Goal: Task Accomplishment & Management: Manage account settings

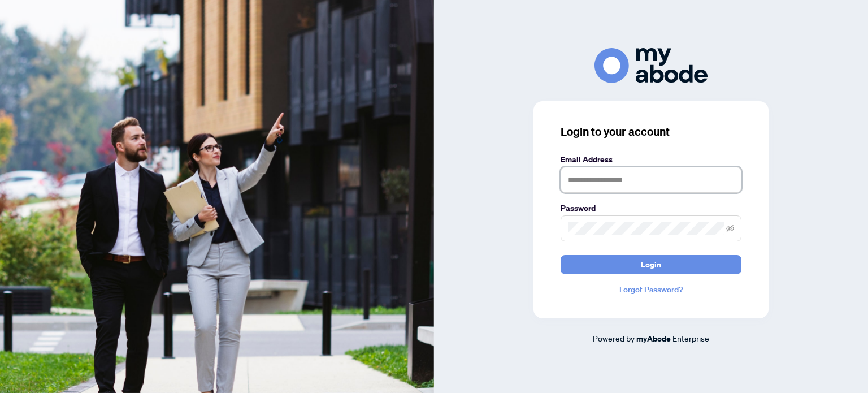
click at [572, 181] on input "text" at bounding box center [651, 180] width 181 height 26
type input "**********"
click at [561, 255] on button "Login" at bounding box center [651, 264] width 181 height 19
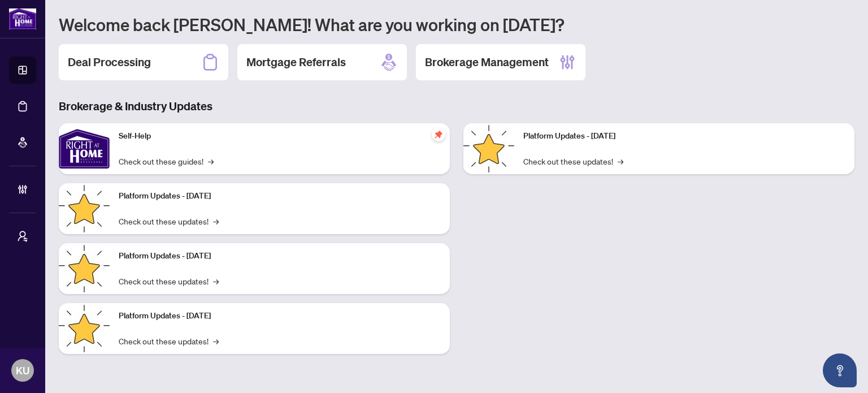
click at [142, 85] on div "Welcome back Karla! What are you working on today? Deal Processing Mortgage Ref…" at bounding box center [457, 192] width 796 height 357
click at [136, 68] on h2 "Deal Processing" at bounding box center [109, 62] width 83 height 16
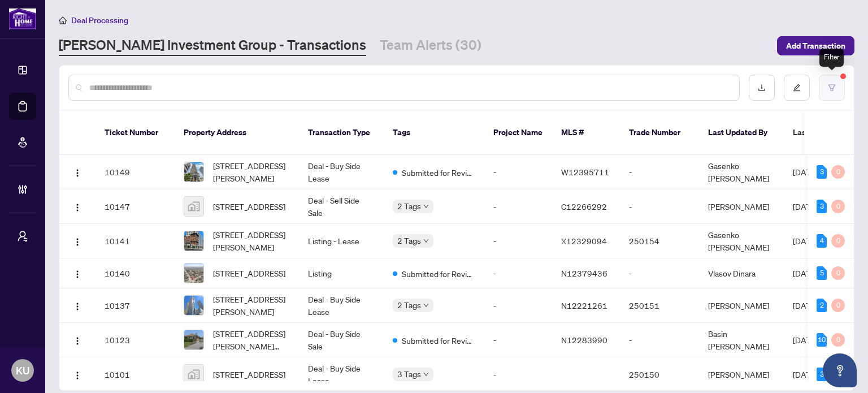
click at [819, 86] on button "button" at bounding box center [832, 88] width 26 height 26
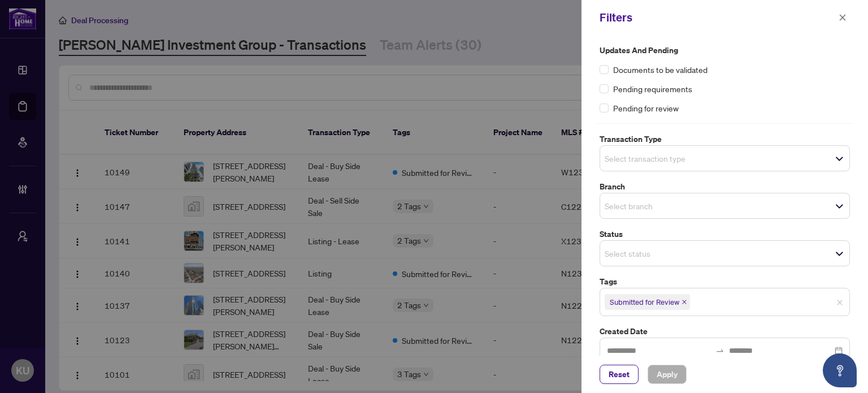
click at [649, 246] on input "search" at bounding box center [644, 253] width 79 height 14
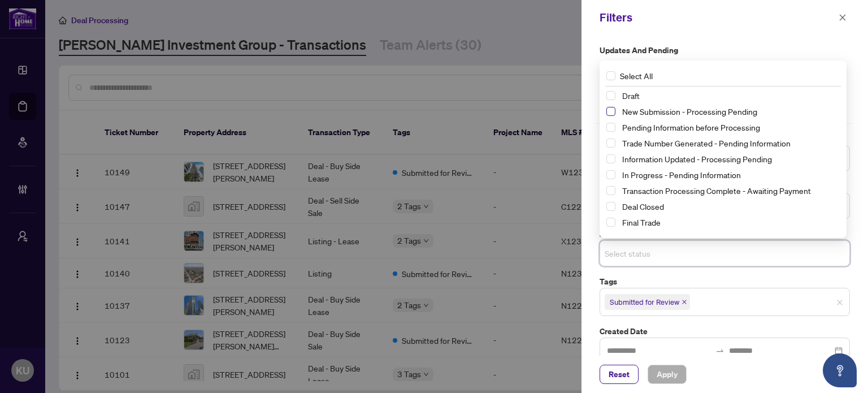
click at [611, 110] on span "Select New Submission - Processing Pending" at bounding box center [610, 111] width 9 height 9
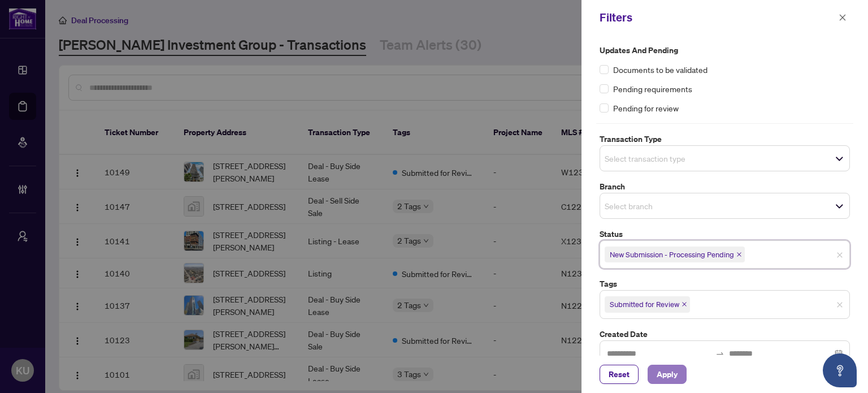
click at [667, 371] on span "Apply" at bounding box center [667, 374] width 21 height 18
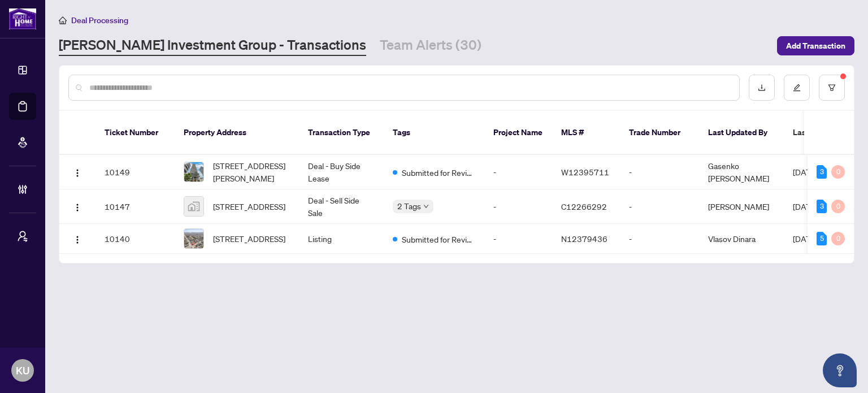
click at [767, 362] on main "Deal Processing RAHR Investment Group - Transactions Team Alerts (30) Add Trans…" at bounding box center [456, 196] width 823 height 393
click at [635, 247] on div "10149 3408-38 Annie Craig Dr, Toronto, Ontario M8Z 0B4, Canada Deal - Buy Side …" at bounding box center [456, 204] width 794 height 99
click at [429, 202] on td "2 Tags" at bounding box center [434, 206] width 101 height 34
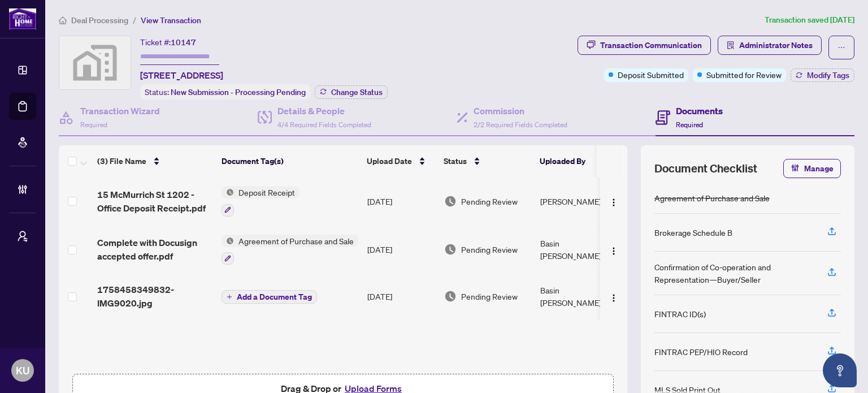
click at [81, 15] on span "Deal Processing" at bounding box center [99, 20] width 57 height 10
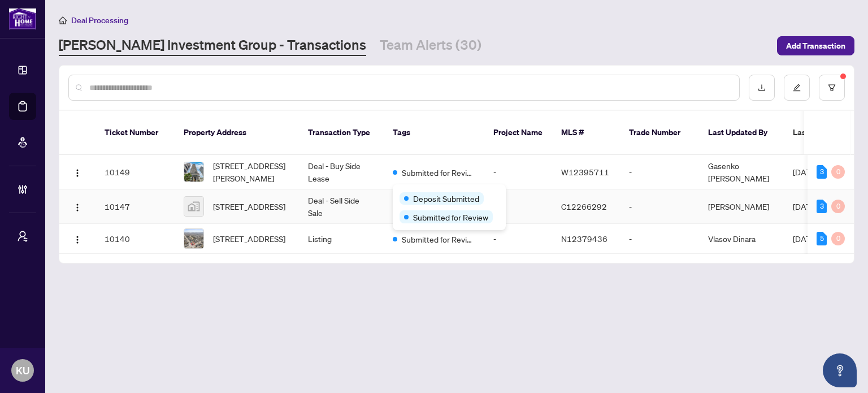
click at [425, 194] on span "Deposit Submitted" at bounding box center [446, 198] width 66 height 12
click at [426, 275] on main "Deal Processing RAHR Investment Group - Transactions Team Alerts (30) Add Trans…" at bounding box center [456, 196] width 823 height 393
click at [830, 90] on button "button" at bounding box center [832, 88] width 26 height 26
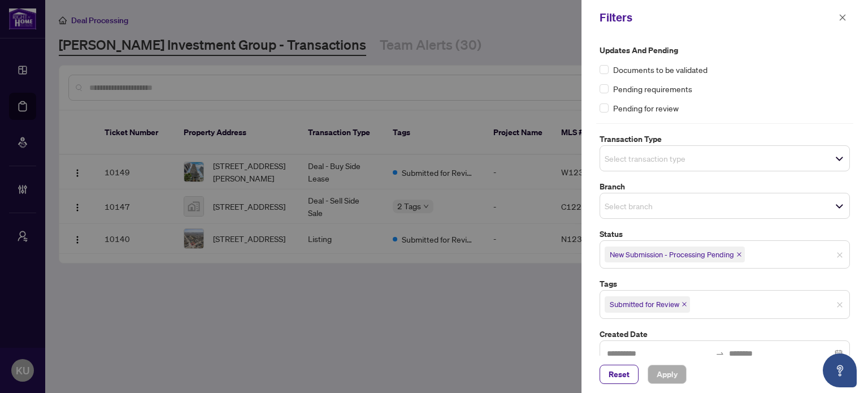
click at [740, 254] on icon "close" at bounding box center [739, 254] width 5 height 5
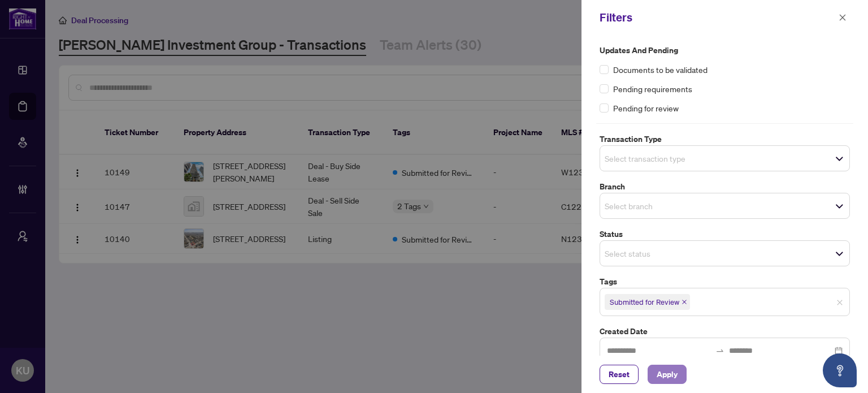
click at [667, 366] on span "Apply" at bounding box center [667, 374] width 21 height 18
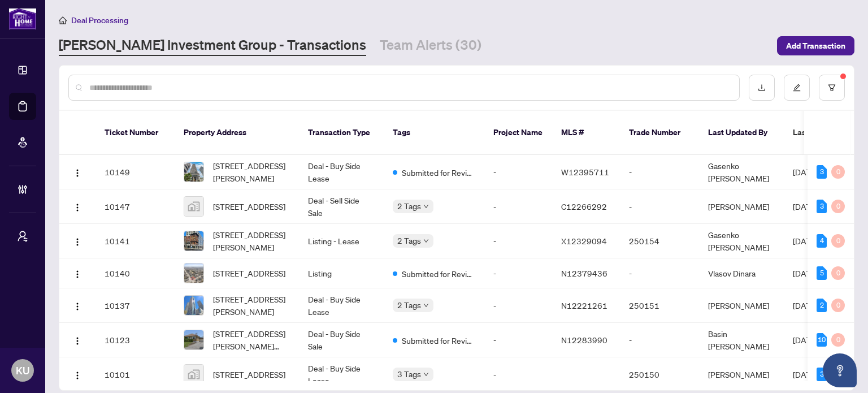
click at [856, 341] on main "Deal Processing RAHR Investment Group - Transactions Team Alerts (30) Add Trans…" at bounding box center [456, 196] width 823 height 393
drag, startPoint x: 856, startPoint y: 341, endPoint x: 853, endPoint y: 334, distance: 7.6
click at [853, 334] on main "Deal Processing RAHR Investment Group - Transactions Team Alerts (30) Add Trans…" at bounding box center [456, 196] width 823 height 393
click at [652, 126] on th "Trade Number" at bounding box center [659, 133] width 79 height 44
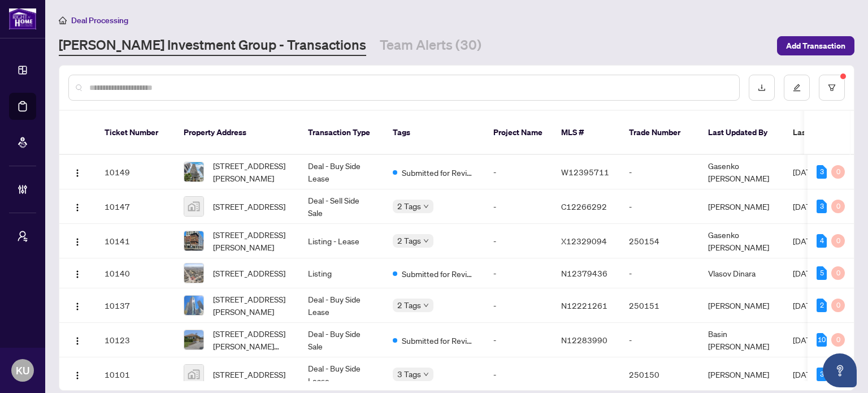
scroll to position [52, 0]
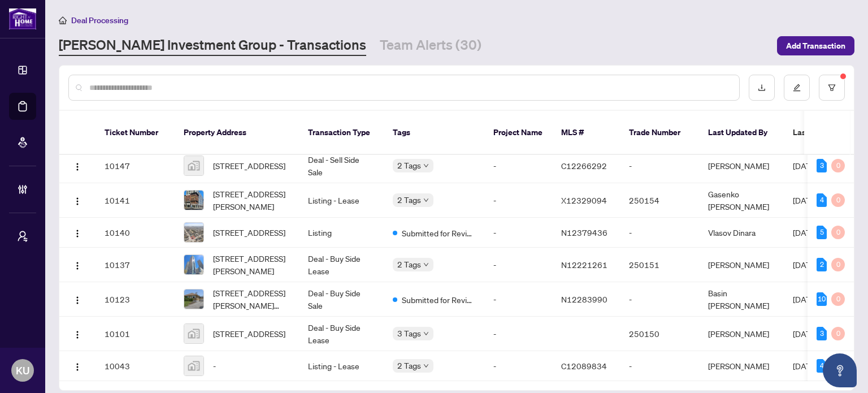
click at [854, 155] on div "Ticket Number Property Address Transaction Type Tags Project Name MLS # Trade N…" at bounding box center [457, 227] width 796 height 325
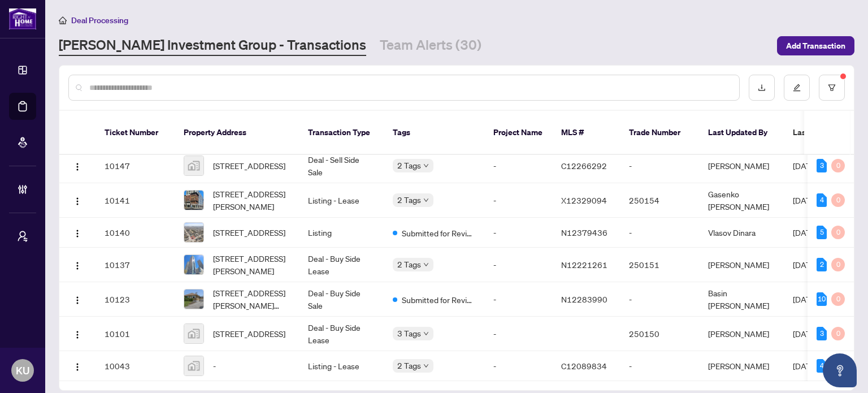
drag, startPoint x: 854, startPoint y: 127, endPoint x: 854, endPoint y: 149, distance: 22.6
click at [854, 149] on div "Ticket Number Property Address Transaction Type Tags Project Name MLS # Trade N…" at bounding box center [457, 227] width 796 height 325
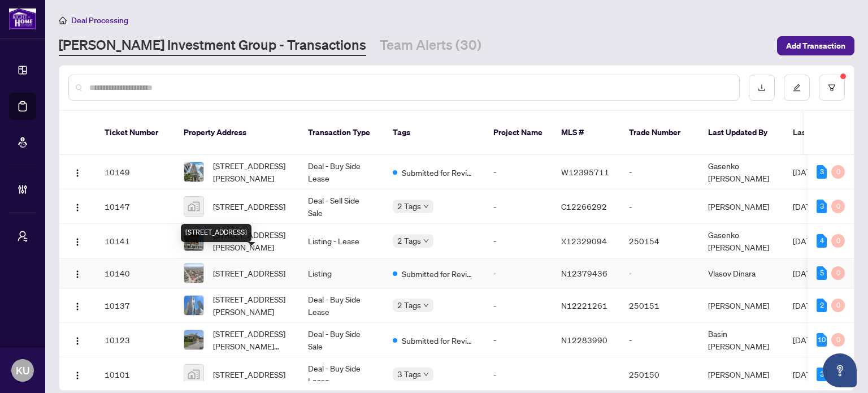
click at [228, 267] on span "6745 Main St, Whitchurch-Stouffville, Ontario L4A 6B5, Canada" at bounding box center [249, 273] width 72 height 12
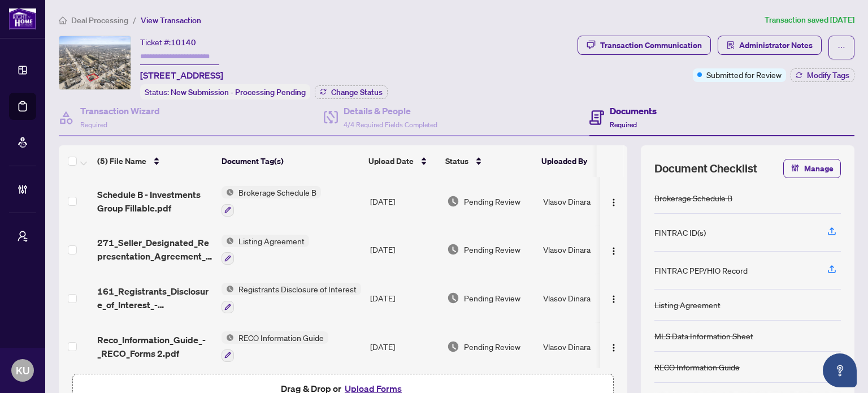
click at [619, 347] on div "(5) File Name Document Tag(s) Upload Date Status Uploaded By Schedule B - Inves…" at bounding box center [457, 283] width 796 height 277
click at [615, 344] on td at bounding box center [613, 346] width 27 height 49
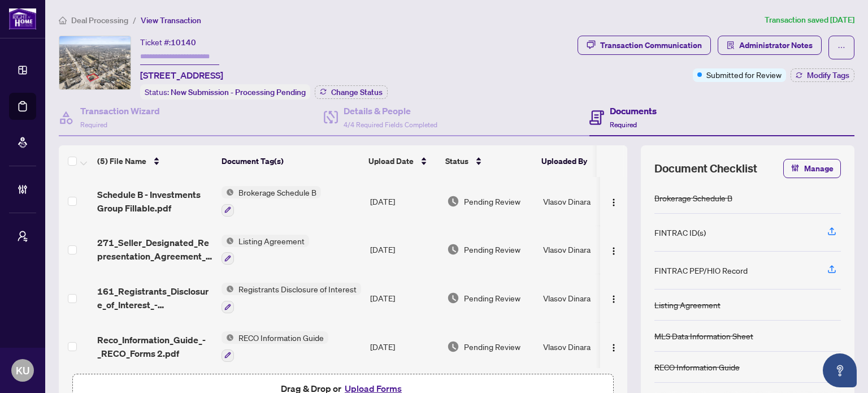
click at [615, 344] on td at bounding box center [613, 346] width 27 height 49
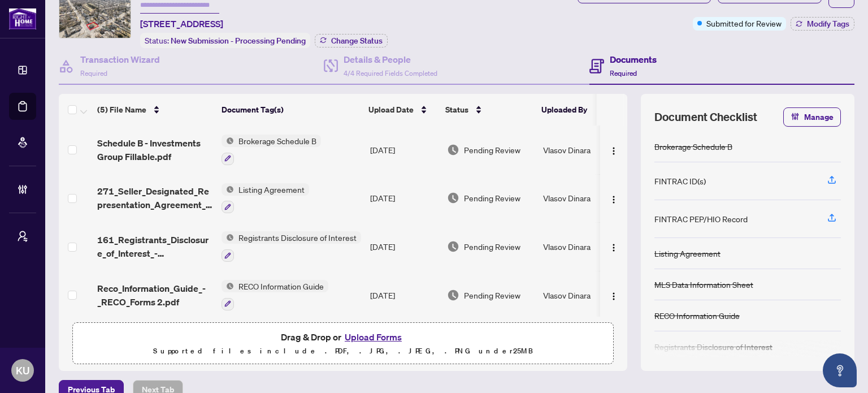
scroll to position [68, 0]
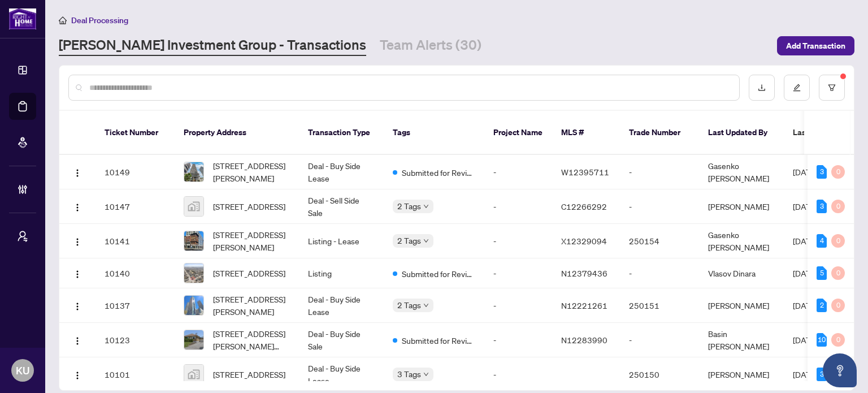
scroll to position [52, 0]
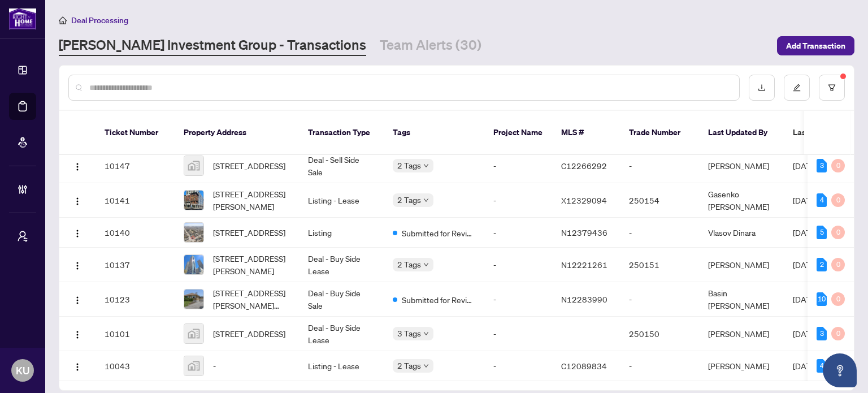
drag, startPoint x: 854, startPoint y: 193, endPoint x: 853, endPoint y: 140, distance: 53.1
click at [853, 140] on main "Deal Processing RAHR Investment Group - Transactions Team Alerts (30) Add Trans…" at bounding box center [456, 196] width 823 height 393
click at [854, 151] on main "Deal Processing RAHR Investment Group - Transactions Team Alerts (30) Add Trans…" at bounding box center [456, 196] width 823 height 393
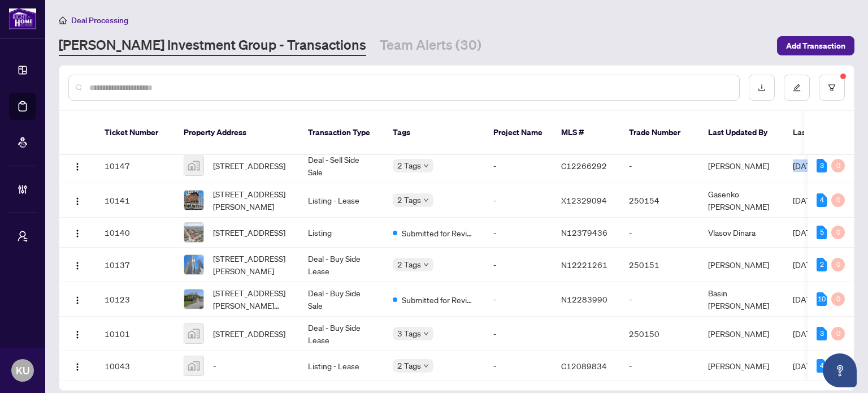
click at [854, 151] on main "Deal Processing RAHR Investment Group - Transactions Team Alerts (30) Add Trans…" at bounding box center [456, 196] width 823 height 393
click at [854, 150] on main "Deal Processing RAHR Investment Group - Transactions Team Alerts (30) Add Trans…" at bounding box center [456, 196] width 823 height 393
drag, startPoint x: 844, startPoint y: 93, endPoint x: 849, endPoint y: 144, distance: 51.6
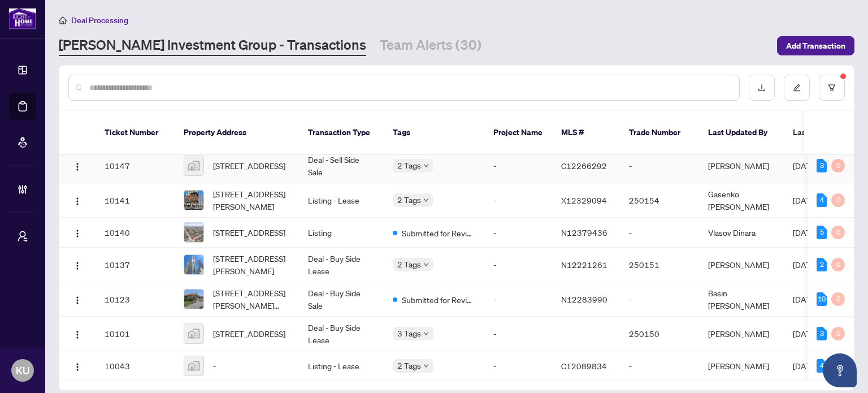
click at [849, 144] on div "Ticket Number Property Address Transaction Type Tags Project Name MLS # Trade N…" at bounding box center [456, 228] width 794 height 324
click at [855, 158] on main "Deal Processing RAHR Investment Group - Transactions Team Alerts (30) Add Trans…" at bounding box center [456, 196] width 823 height 393
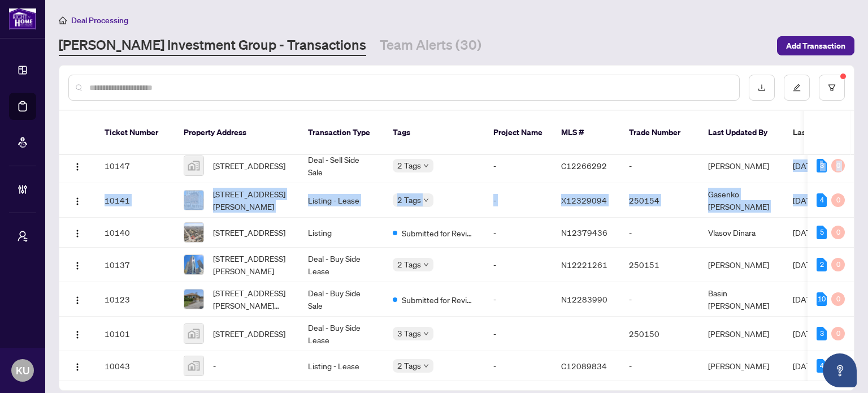
drag, startPoint x: 855, startPoint y: 158, endPoint x: 853, endPoint y: 152, distance: 6.1
click at [853, 152] on main "Deal Processing RAHR Investment Group - Transactions Team Alerts (30) Add Trans…" at bounding box center [456, 196] width 823 height 393
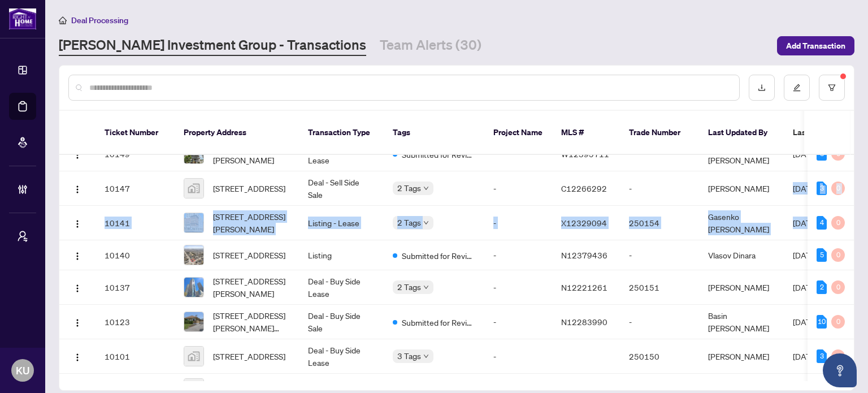
scroll to position [0, 0]
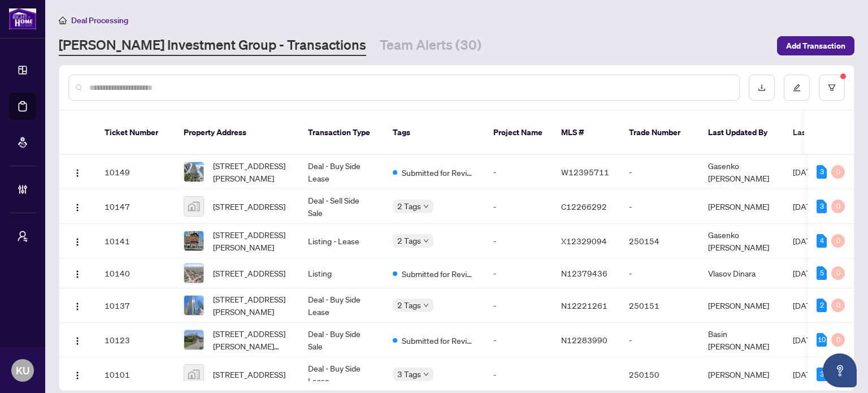
click at [635, 31] on div "Deal Processing RAHR Investment Group - Transactions Team Alerts (30) Add Trans…" at bounding box center [457, 35] width 796 height 42
click at [244, 267] on span "6745 Main St, Whitchurch-Stouffville, Ontario L4A 6B5, Canada" at bounding box center [249, 273] width 72 height 12
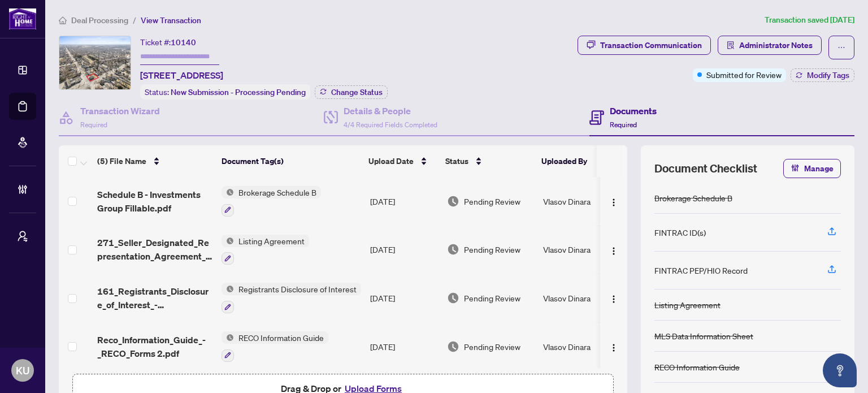
scroll to position [50, 0]
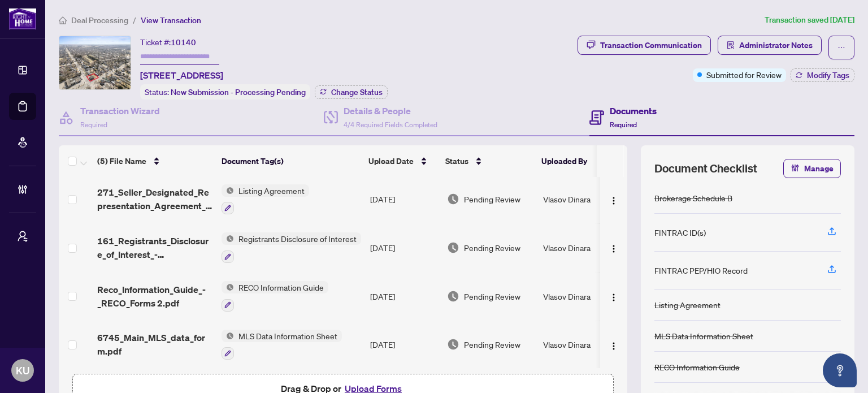
click at [613, 193] on td at bounding box center [613, 199] width 27 height 49
click at [107, 116] on div "Transaction Wizard Required" at bounding box center [120, 117] width 80 height 27
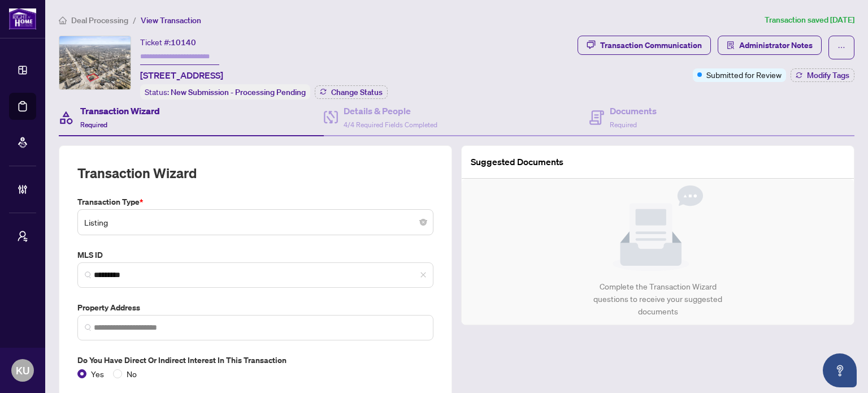
type input "**********"
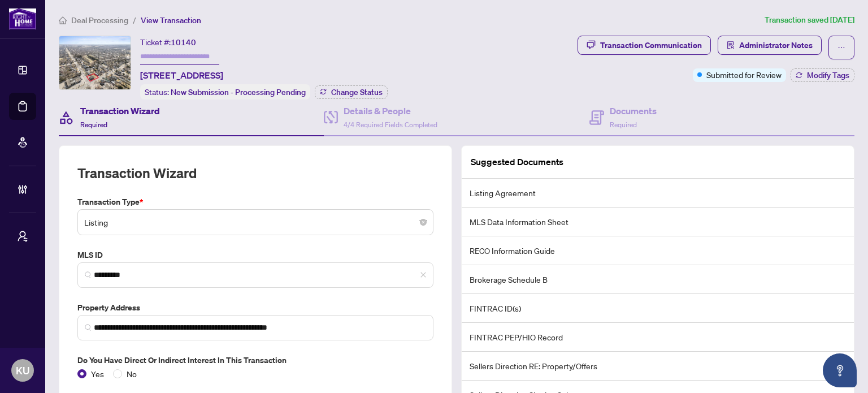
click at [104, 15] on span "Deal Processing" at bounding box center [99, 20] width 57 height 10
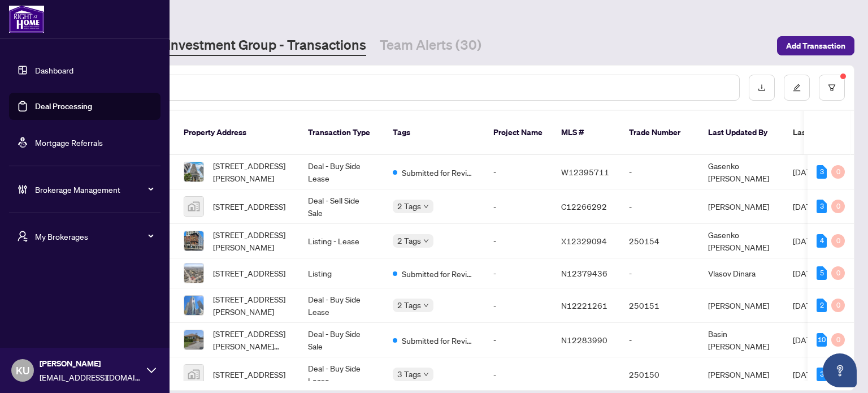
click at [25, 17] on img at bounding box center [26, 19] width 35 height 27
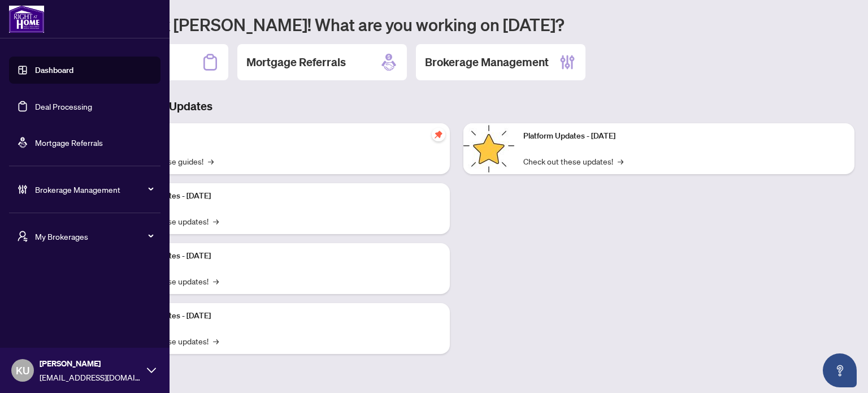
click at [85, 231] on span "My Brokerages" at bounding box center [94, 236] width 118 height 12
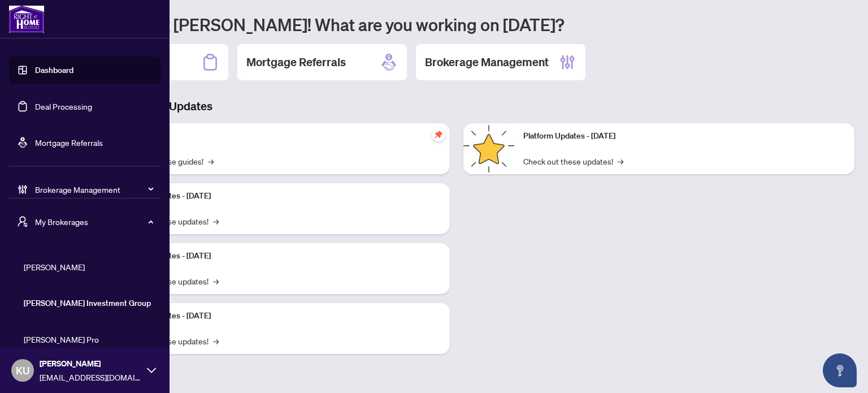
click at [53, 338] on span "RAHR Pro" at bounding box center [88, 339] width 129 height 12
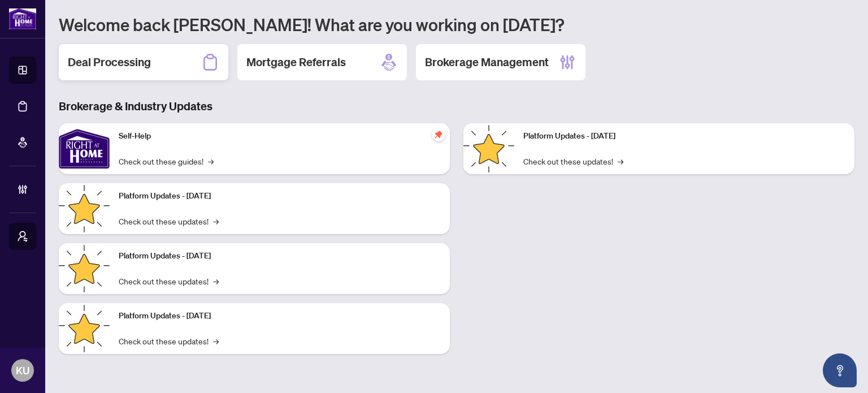
click at [165, 56] on div "Deal Processing" at bounding box center [144, 62] width 170 height 36
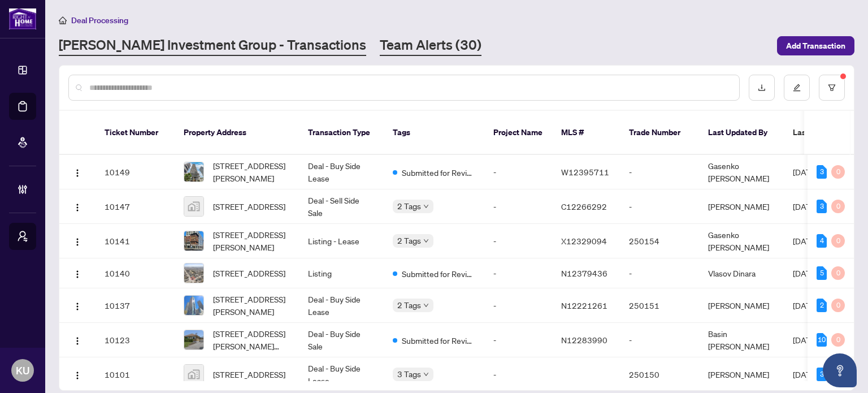
click at [380, 40] on link "Team Alerts (30)" at bounding box center [431, 46] width 102 height 20
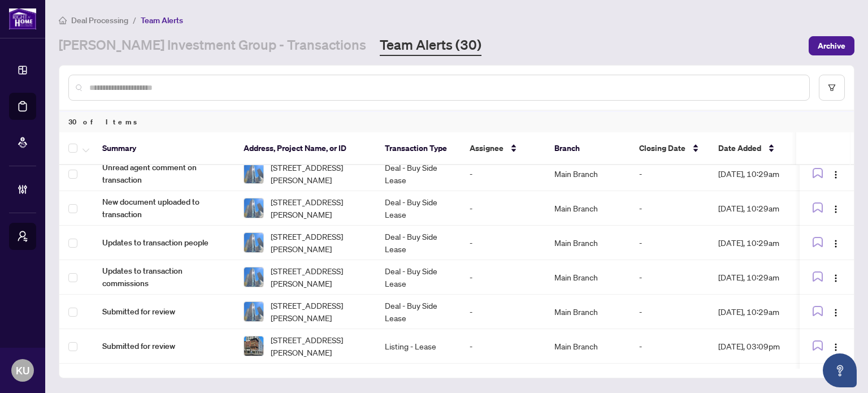
scroll to position [522, 0]
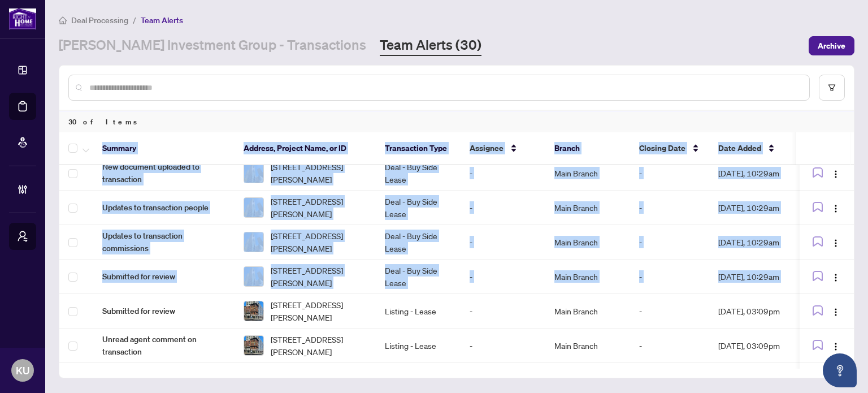
drag, startPoint x: 852, startPoint y: 288, endPoint x: 853, endPoint y: 273, distance: 14.8
click at [854, 244] on main "Deal Processing / Team Alerts RAHR Investment Group - Transactions Team Alerts …" at bounding box center [456, 196] width 823 height 393
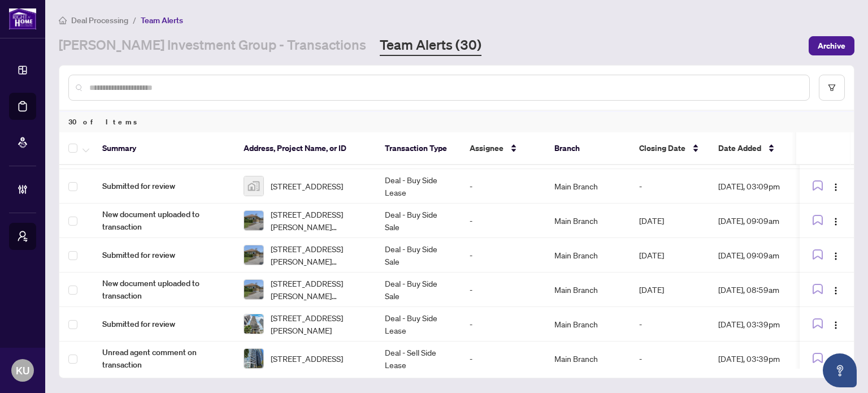
scroll to position [0, 0]
